Goal: Communication & Community: Answer question/provide support

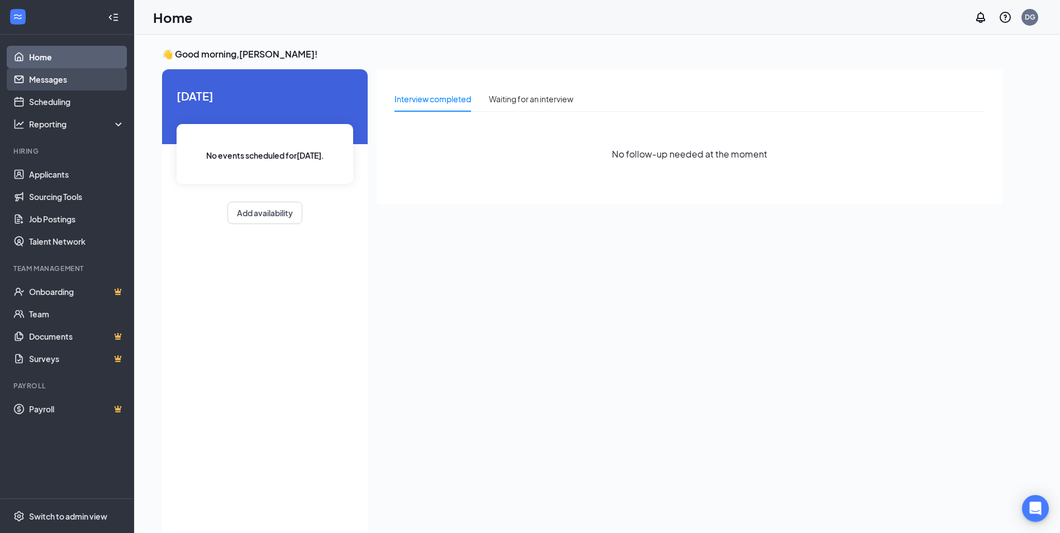
click at [76, 79] on link "Messages" at bounding box center [77, 79] width 96 height 22
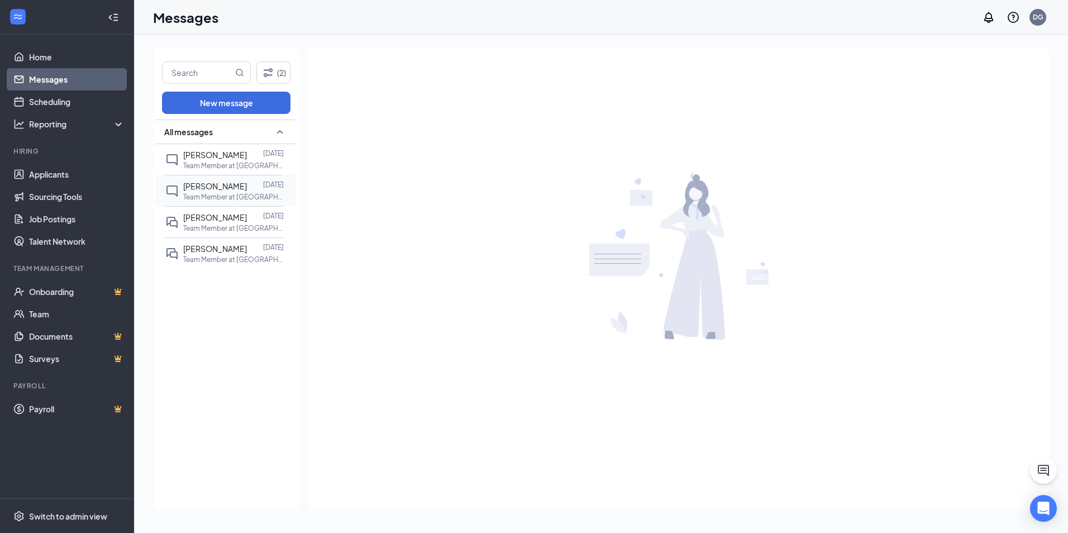
click at [236, 188] on span "[PERSON_NAME]" at bounding box center [215, 186] width 64 height 10
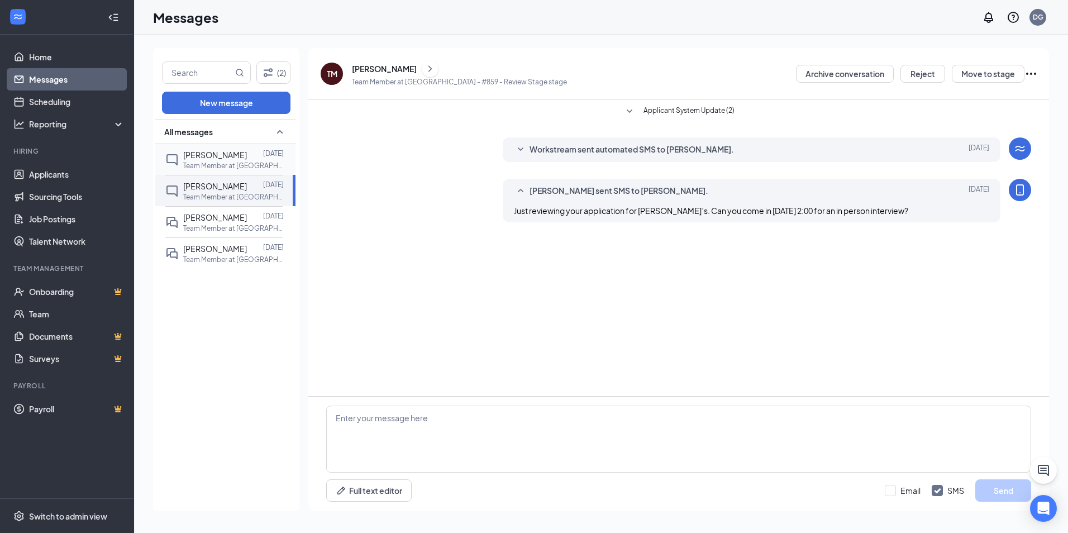
click at [247, 157] on div at bounding box center [255, 155] width 16 height 12
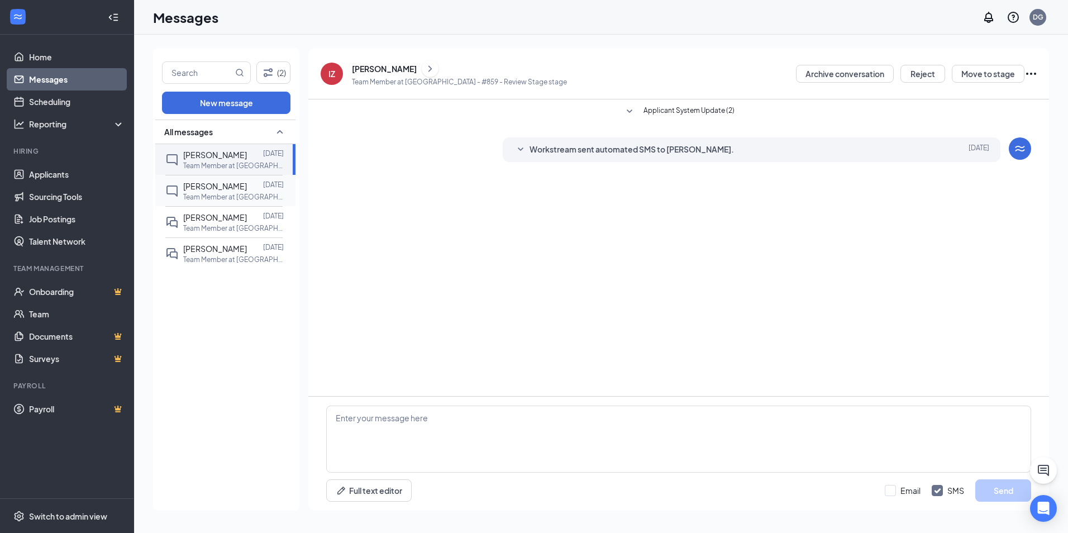
click at [247, 188] on div at bounding box center [255, 186] width 16 height 12
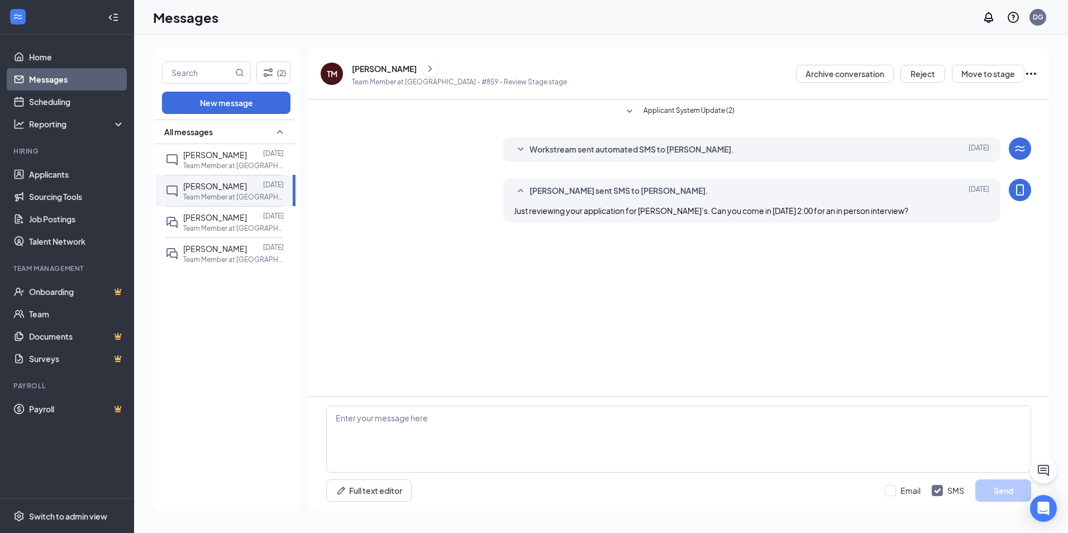
drag, startPoint x: 934, startPoint y: 211, endPoint x: 512, endPoint y: 213, distance: 422.8
click at [512, 213] on div "[PERSON_NAME] sent SMS to [PERSON_NAME]. [DATE] Just reviewing your application…" at bounding box center [752, 201] width 498 height 44
drag, startPoint x: 512, startPoint y: 213, endPoint x: 566, endPoint y: 211, distance: 54.8
copy span "Just reviewing your application for [PERSON_NAME]’s. Can you come in [DATE] 2:0…"
click at [193, 151] on span "[PERSON_NAME]" at bounding box center [215, 155] width 64 height 10
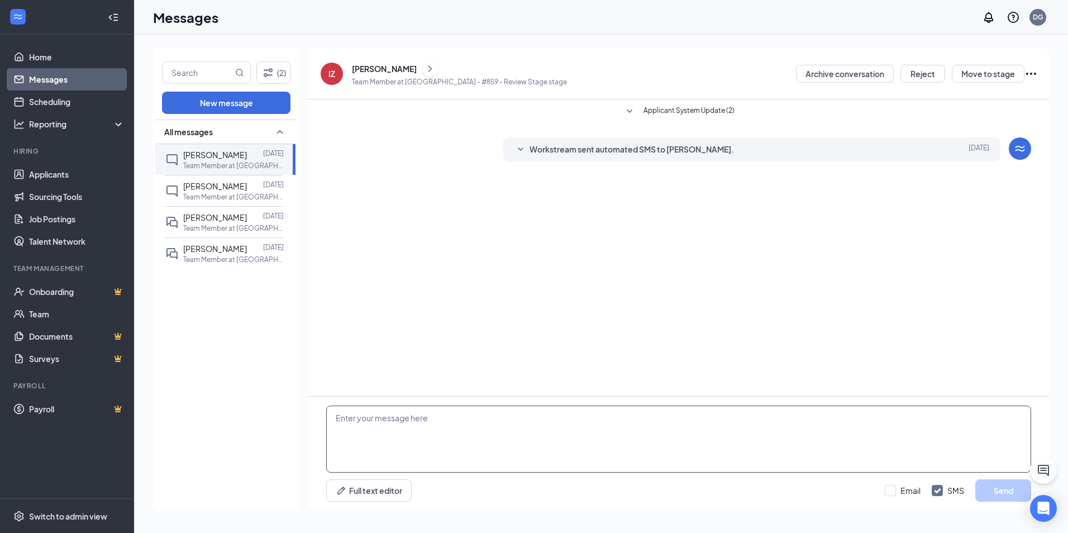
paste textarea "Just reviewing your application for [PERSON_NAME]’s. Can you come in [DATE] 2:0…"
click at [651, 418] on textarea "Just reviewing your application for [PERSON_NAME]’s. Can you come in [DATE] 2:0…" at bounding box center [678, 438] width 705 height 67
click at [583, 420] on textarea "Just reviewing your application for [PERSON_NAME]’s. Can you come in [DATE] 1:3…" at bounding box center [678, 438] width 705 height 67
type textarea "Just reviewing your application for [PERSON_NAME]’s. Can you come in [DATE] 1:3…"
click at [992, 488] on button "Send" at bounding box center [1003, 490] width 56 height 22
